Goal: Task Accomplishment & Management: Use online tool/utility

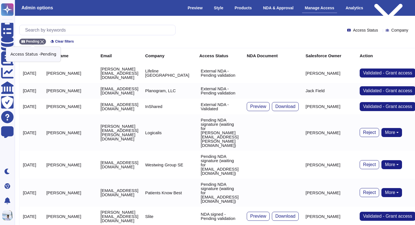
click at [42, 40] on icon at bounding box center [41, 41] width 3 height 3
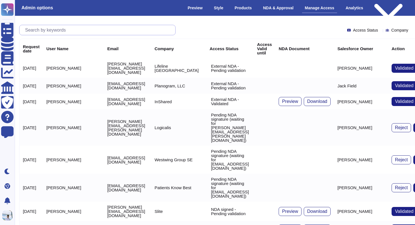
click at [51, 30] on input "text" at bounding box center [98, 30] width 153 height 10
paste input "[PERSON_NAME][EMAIL_ADDRESS][PERSON_NAME][DOMAIN_NAME]"
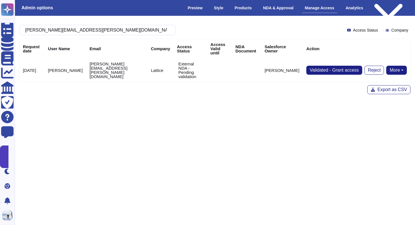
click at [395, 66] on button "More" at bounding box center [396, 70] width 21 height 9
type input "[PERSON_NAME][EMAIL_ADDRESS][PERSON_NAME][DOMAIN_NAME]"
click at [375, 85] on link "Send NDA" at bounding box center [375, 88] width 62 height 7
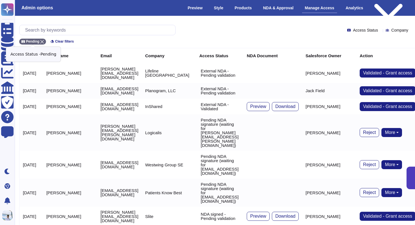
click at [45, 42] on div "Pending" at bounding box center [32, 42] width 27 height 6
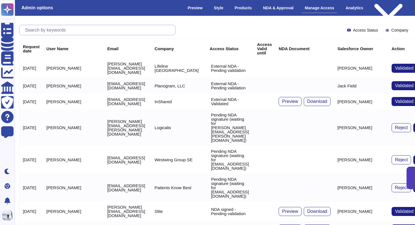
click at [43, 32] on input "text" at bounding box center [98, 30] width 153 height 10
paste input "[PERSON_NAME][EMAIL_ADDRESS][PERSON_NAME][DOMAIN_NAME]"
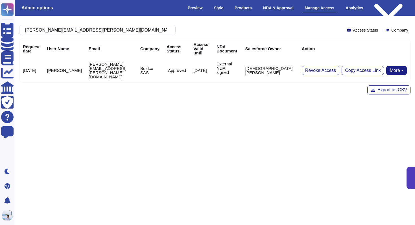
type input "[PERSON_NAME][EMAIL_ADDRESS][PERSON_NAME][DOMAIN_NAME]"
